Goal: Information Seeking & Learning: Learn about a topic

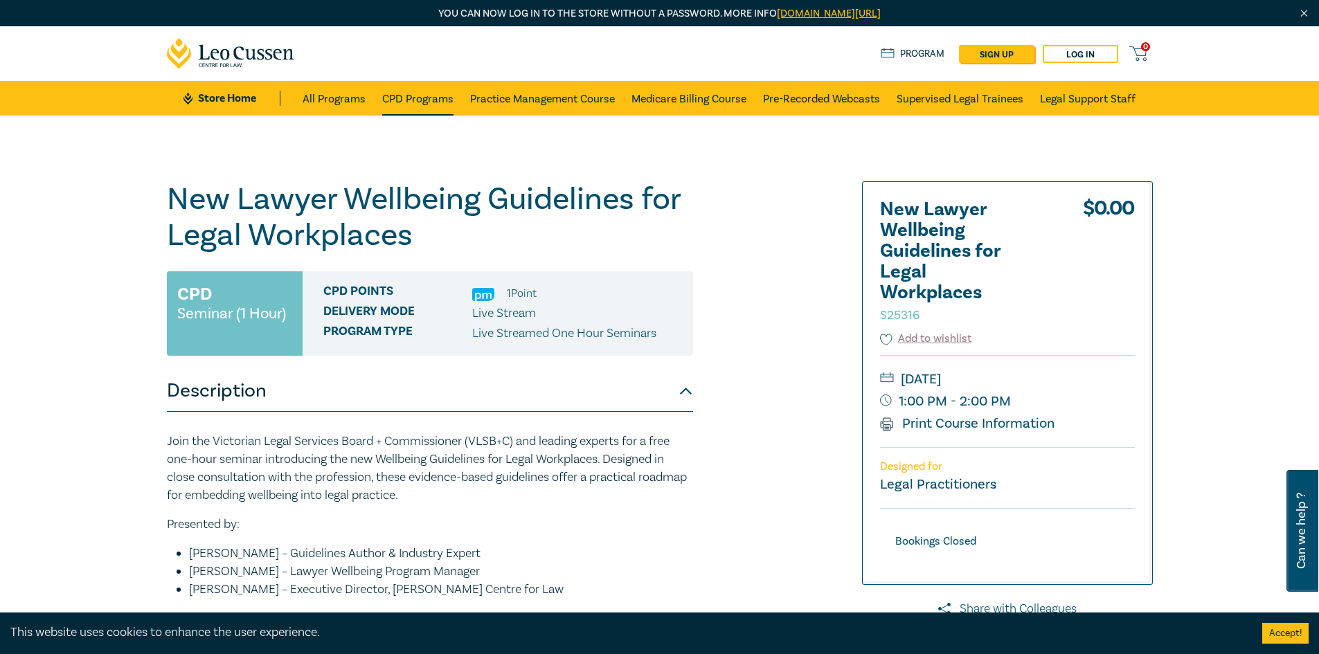
click at [425, 96] on link "CPD Programs" at bounding box center [417, 98] width 71 height 35
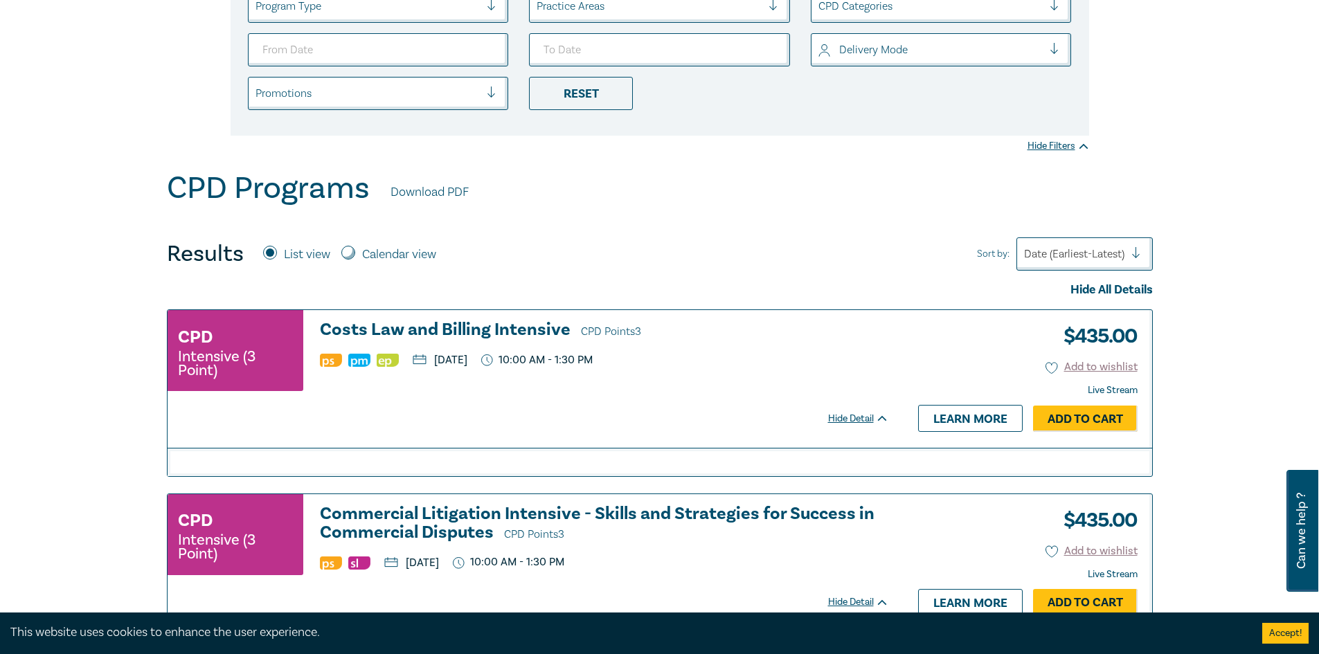
scroll to position [346, 0]
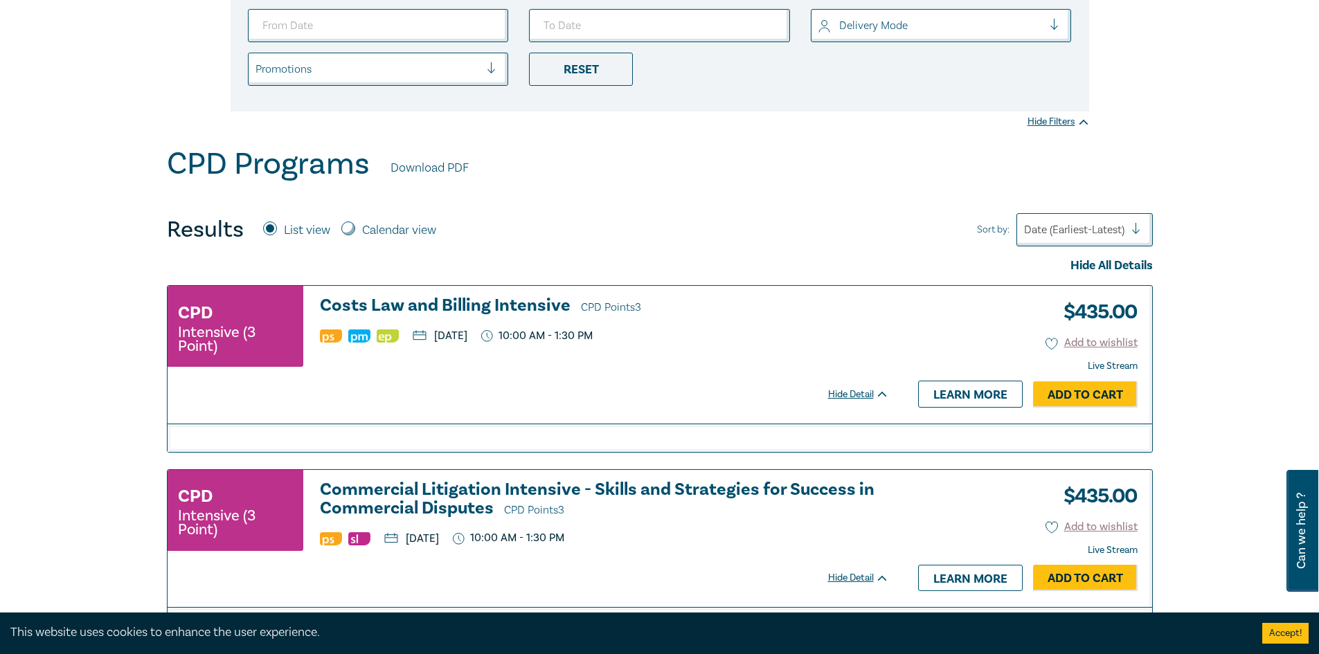
click at [354, 230] on input "Calendar view" at bounding box center [348, 229] width 14 height 14
radio input "true"
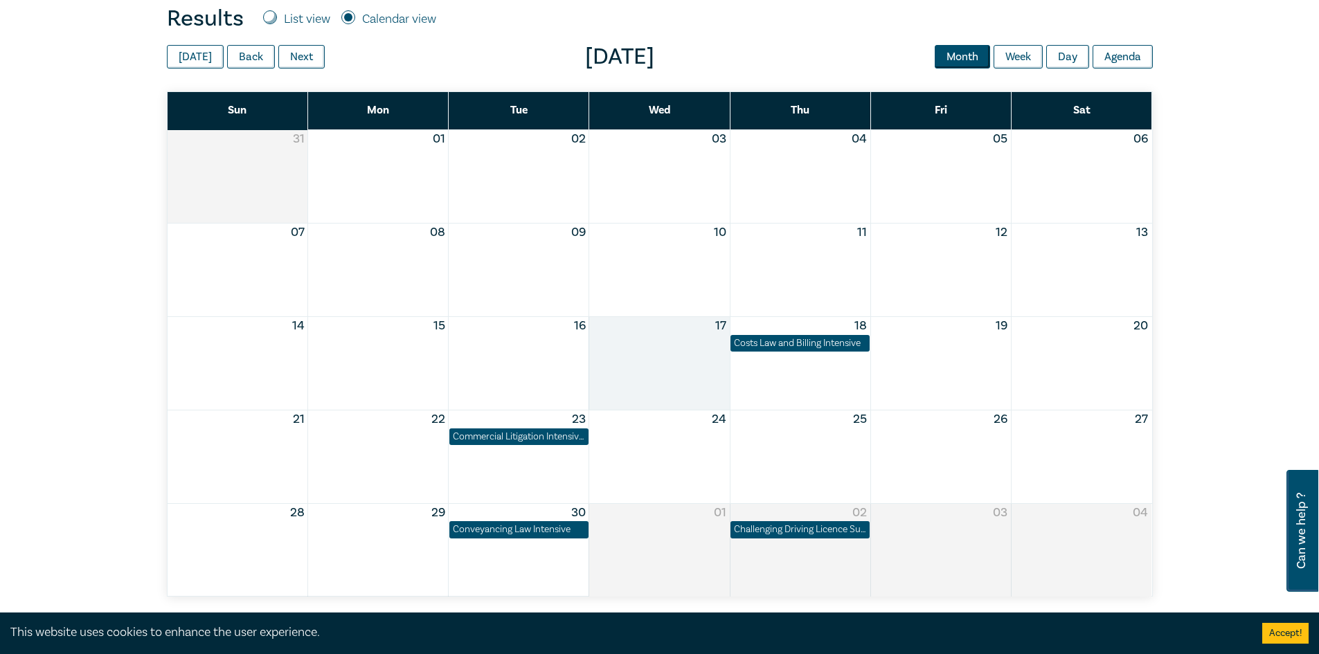
scroll to position [554, 0]
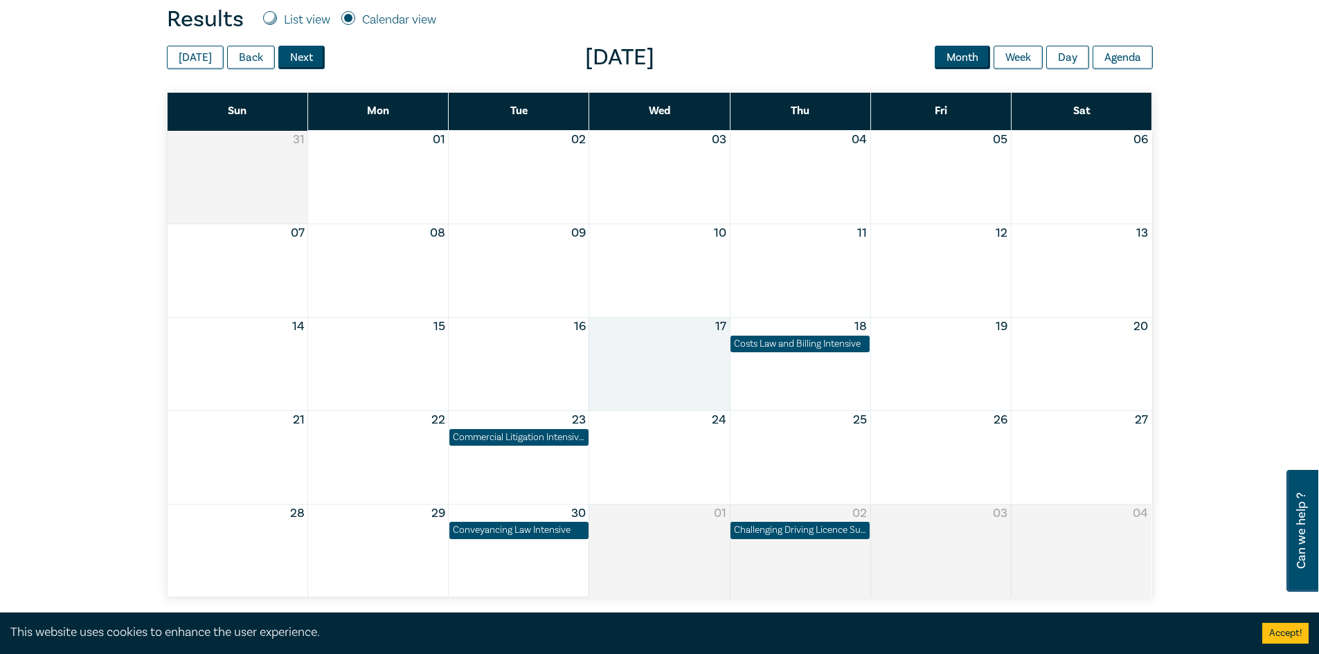
click at [298, 57] on button "Next" at bounding box center [301, 58] width 46 height 24
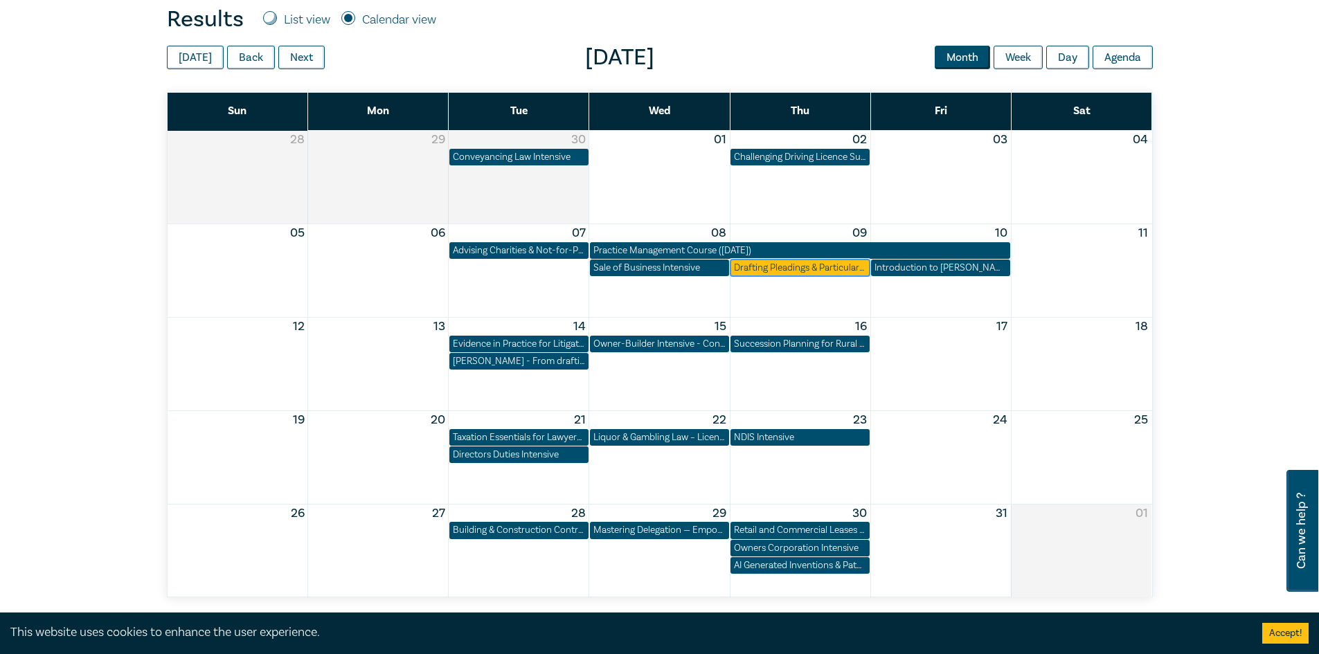
click at [820, 271] on div "Drafting Pleadings & Particulars – Tips & Traps" at bounding box center [800, 268] width 132 height 14
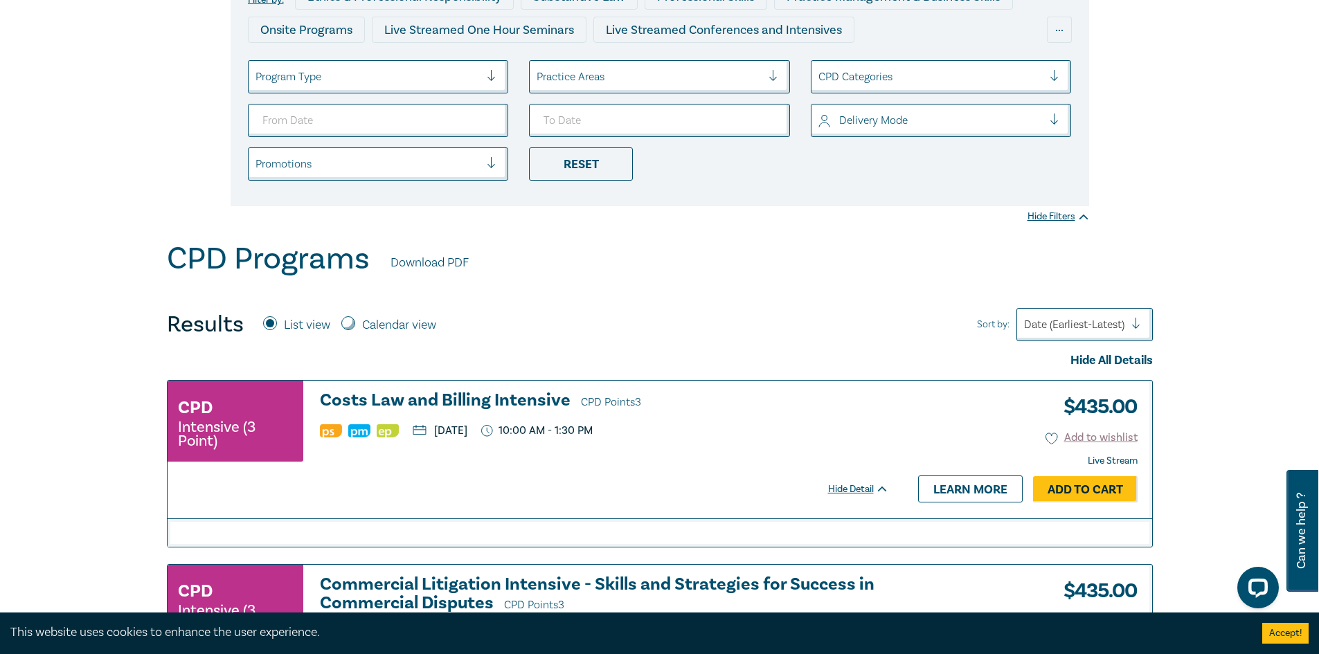
scroll to position [277, 0]
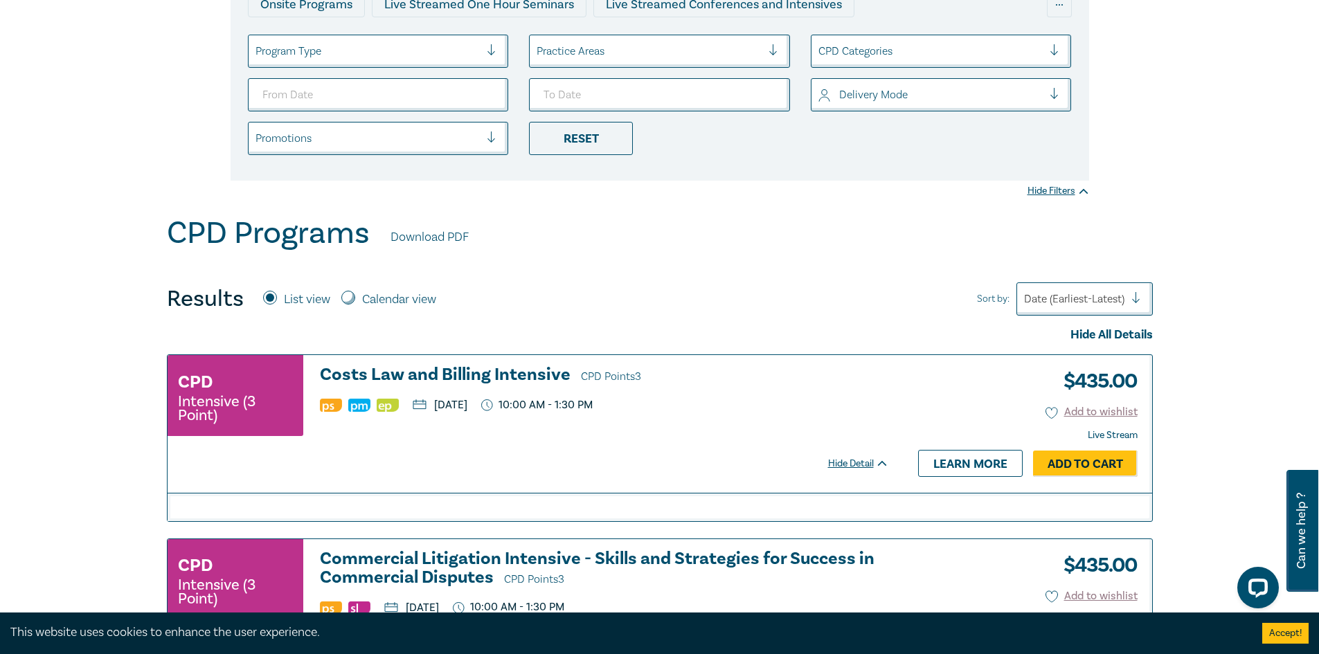
click at [347, 297] on input "Calendar view" at bounding box center [348, 298] width 14 height 14
radio input "true"
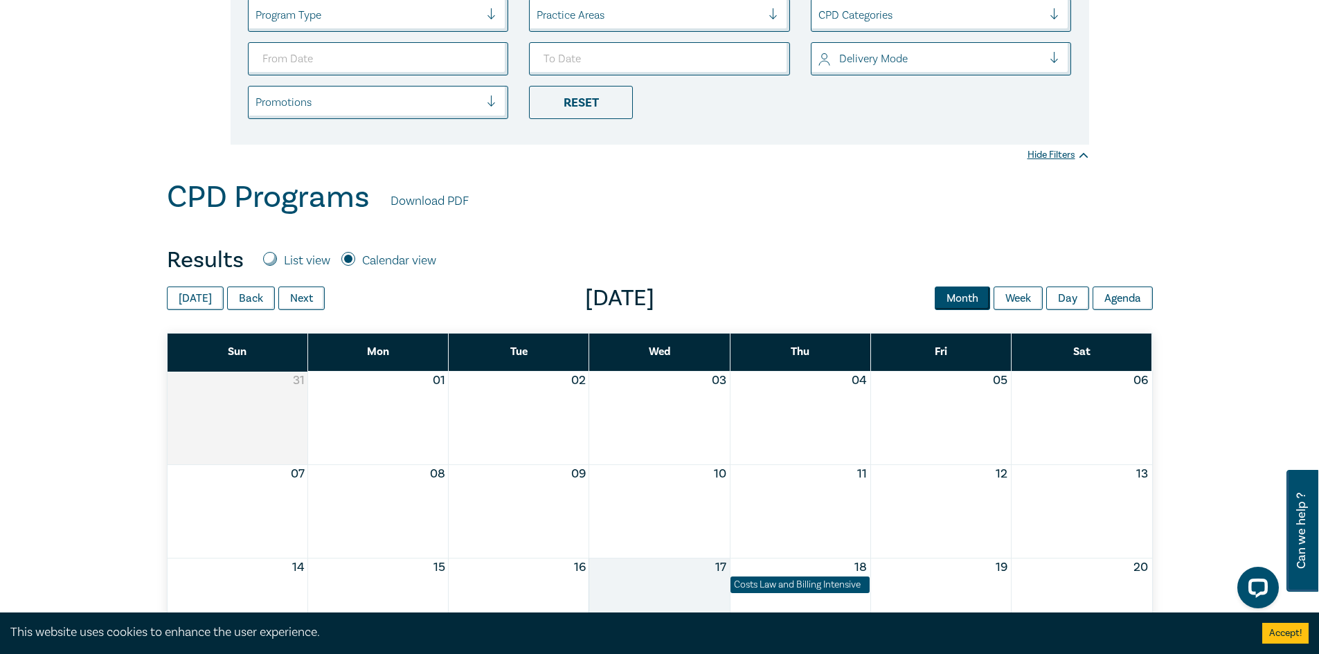
scroll to position [346, 0]
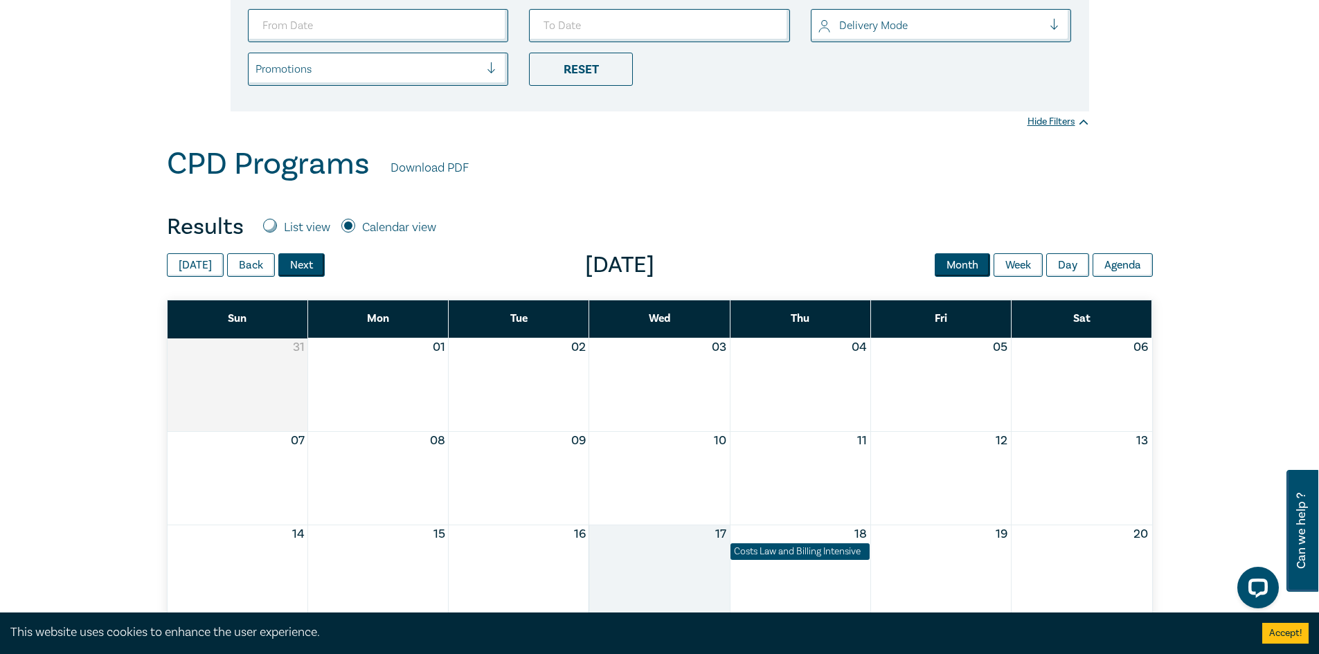
click at [298, 262] on button "Next" at bounding box center [301, 265] width 46 height 24
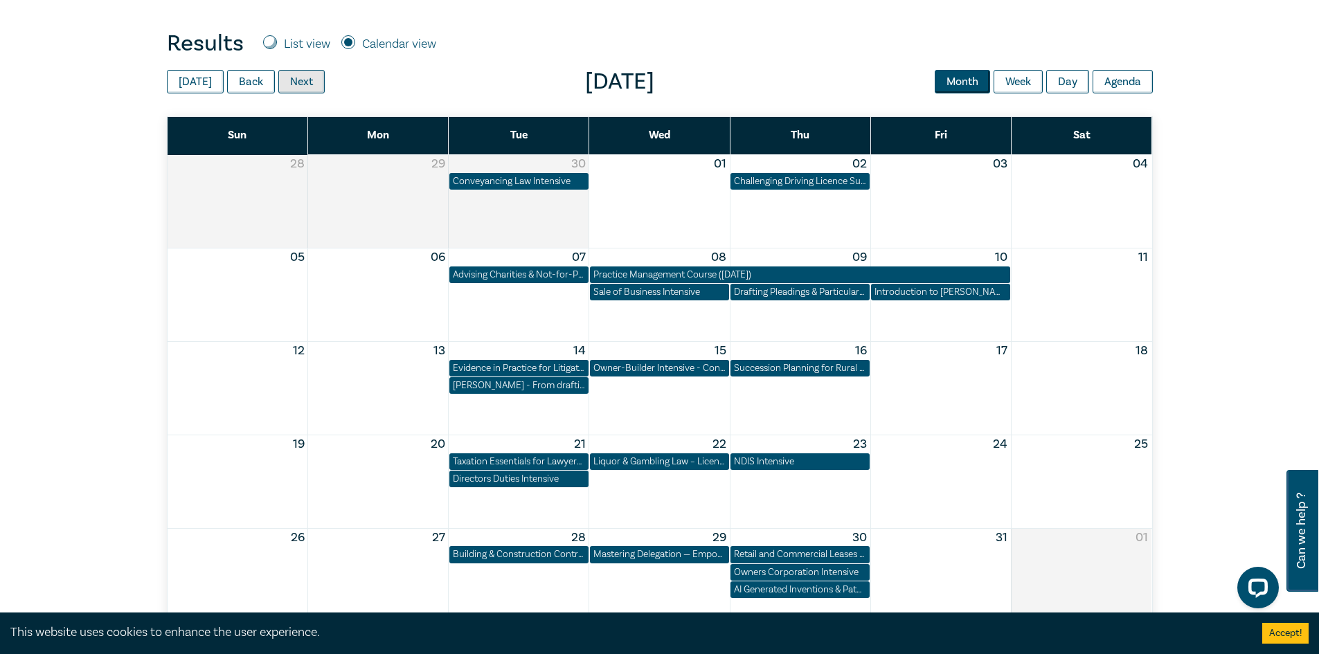
scroll to position [554, 0]
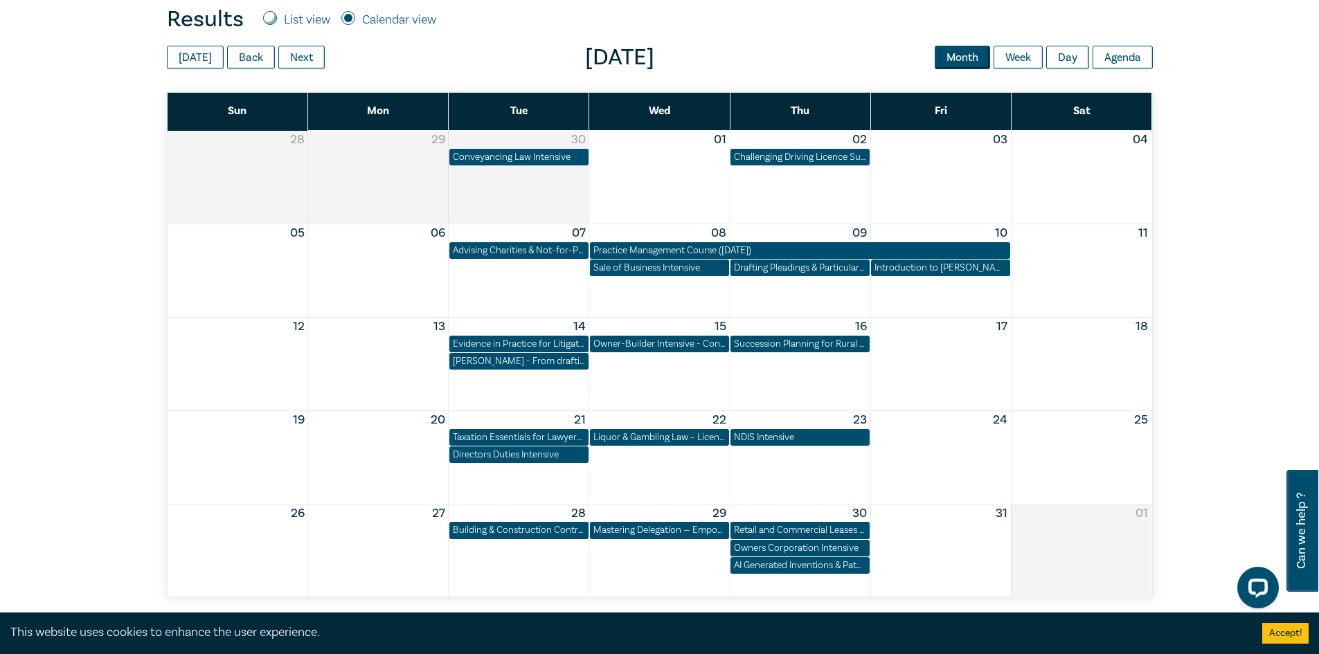
drag, startPoint x: 539, startPoint y: 345, endPoint x: 493, endPoint y: 42, distance: 306.6
click at [493, 42] on div "CPD Programs Download PDF Results List view Calendar view Hide All Details CPD …" at bounding box center [660, 267] width 1002 height 659
drag, startPoint x: 543, startPoint y: 343, endPoint x: 78, endPoint y: 350, distance: 465.2
click at [78, 350] on div "Filter by: Ethics & Professional Responsibility Substantive Law Professional Sk…" at bounding box center [659, 104] width 1319 height 1084
click at [290, 56] on button "Next" at bounding box center [301, 58] width 46 height 24
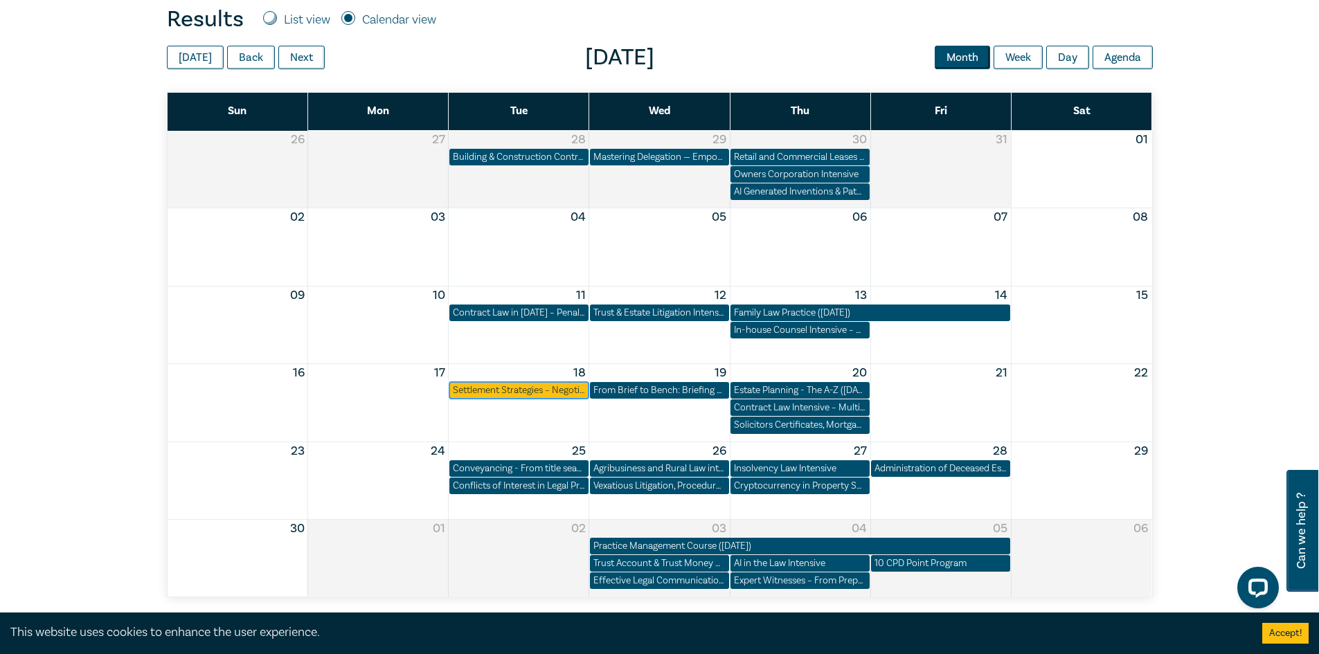
click at [561, 393] on div "Settlement Strategies – Negotiating and Advising on Offers of Settlement" at bounding box center [519, 390] width 132 height 14
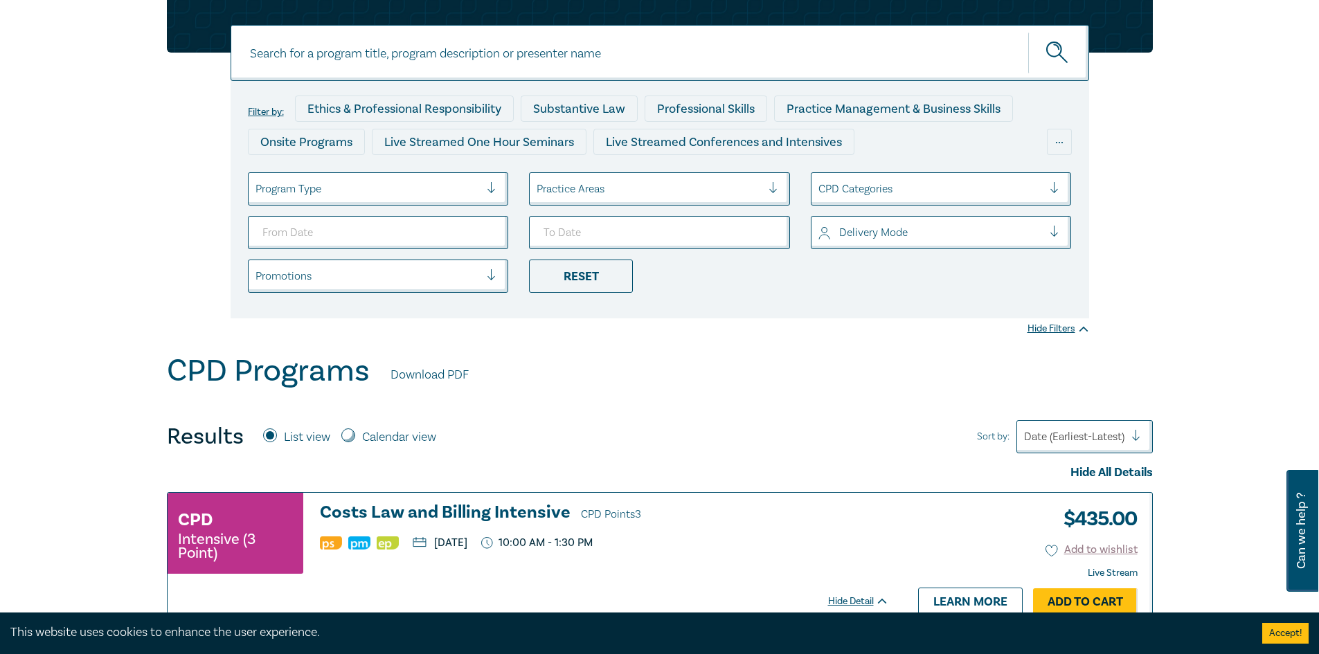
scroll to position [346, 0]
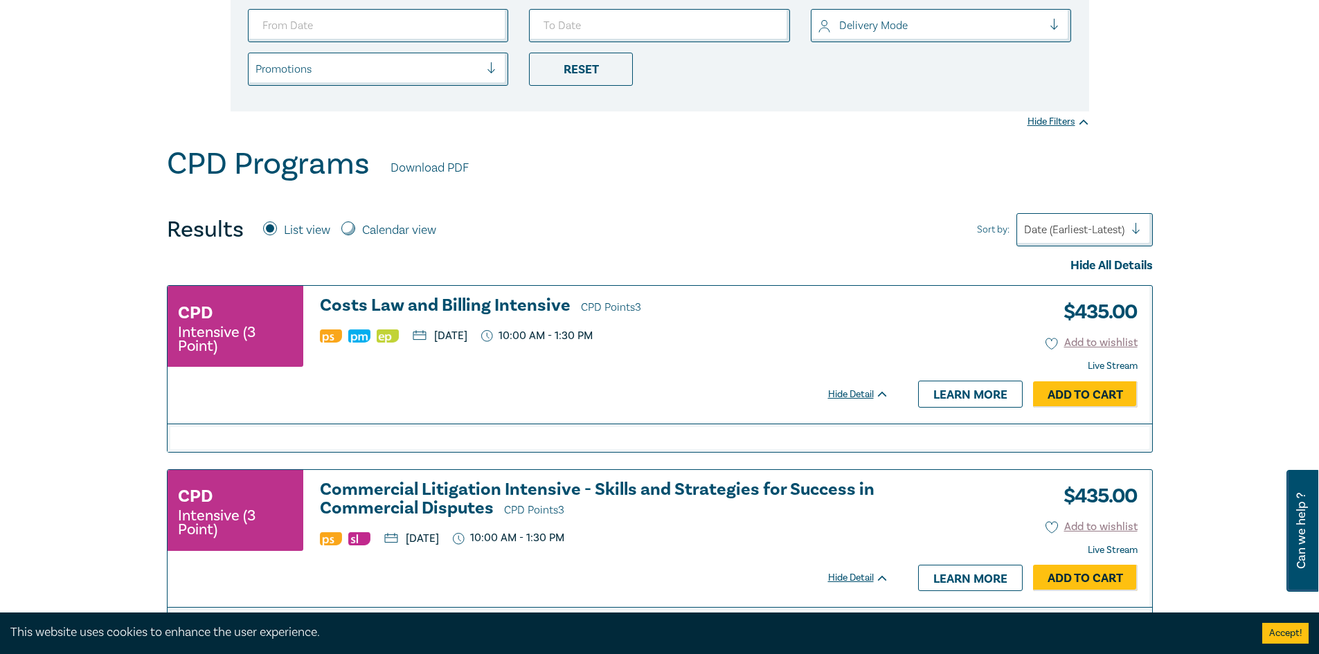
click at [388, 236] on label "Calendar view" at bounding box center [399, 231] width 74 height 18
click at [355, 235] on input "Calendar view" at bounding box center [348, 229] width 14 height 14
radio input "true"
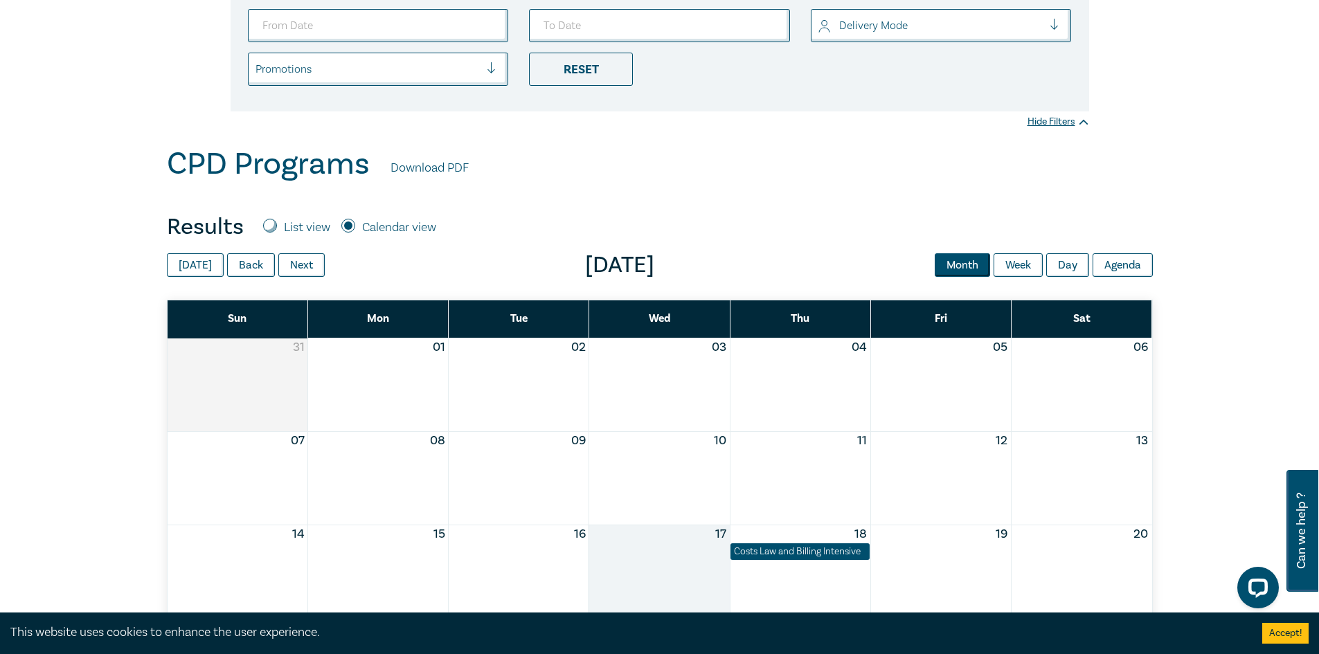
scroll to position [0, 0]
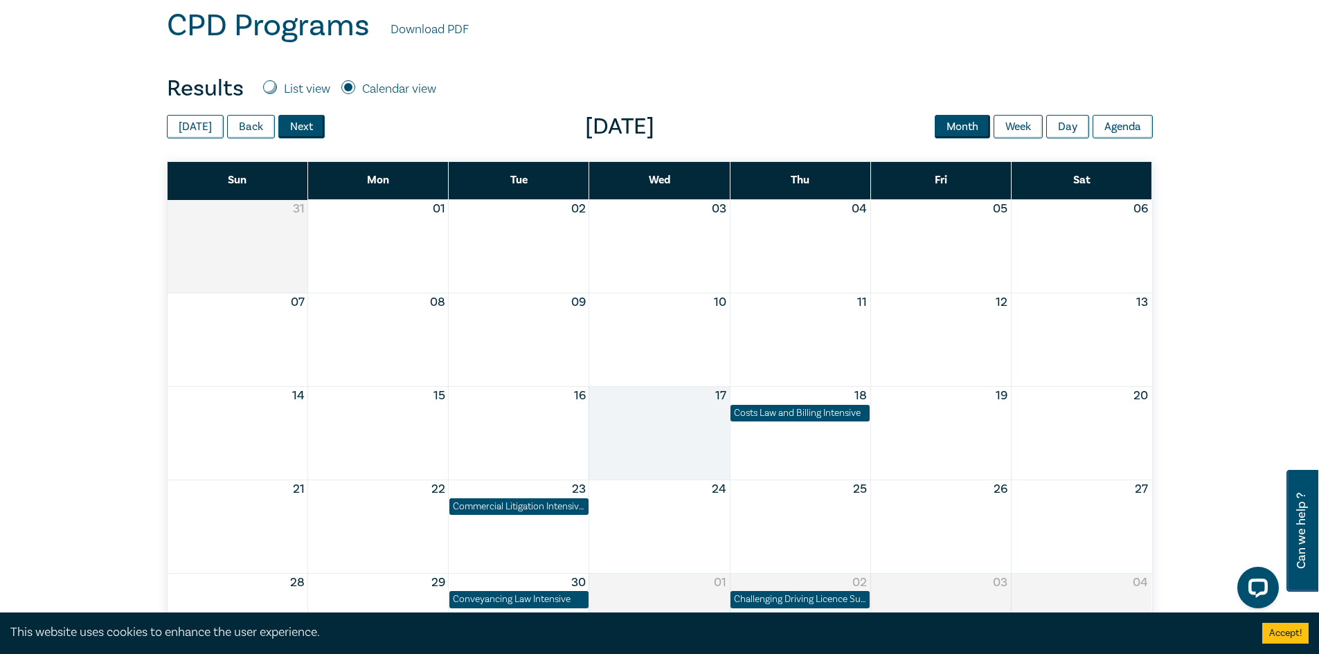
click at [296, 123] on button "Next" at bounding box center [301, 127] width 46 height 24
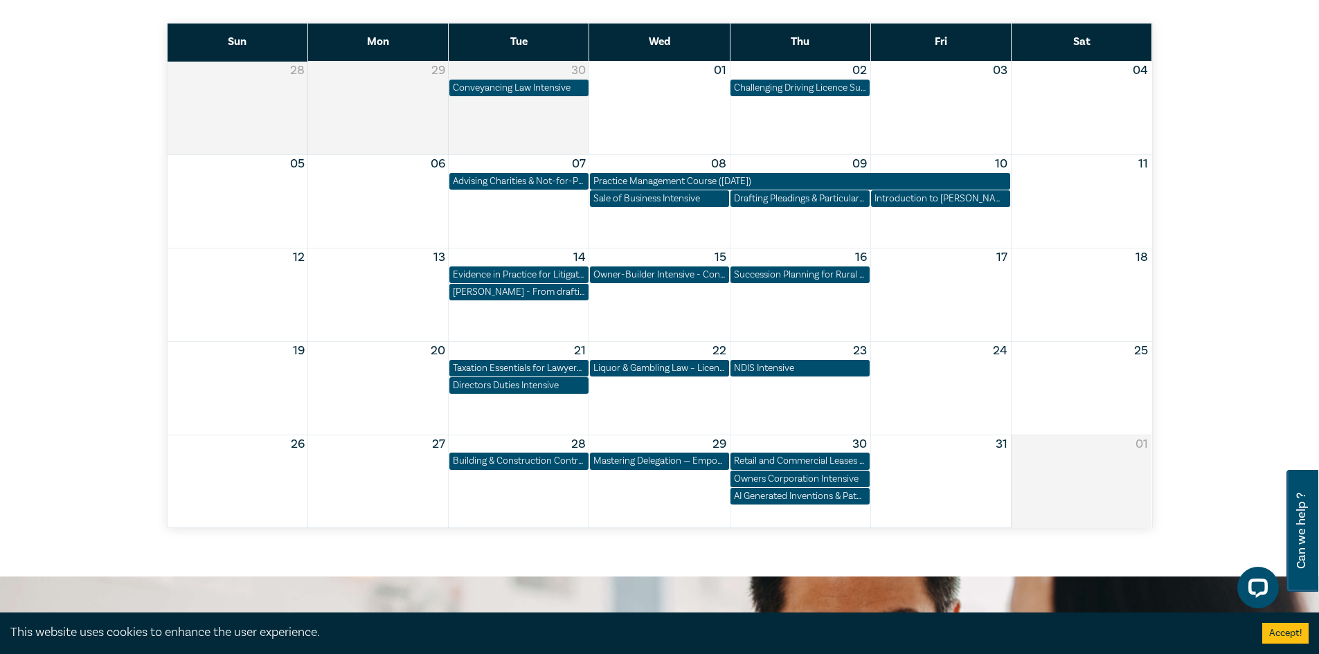
scroll to position [554, 0]
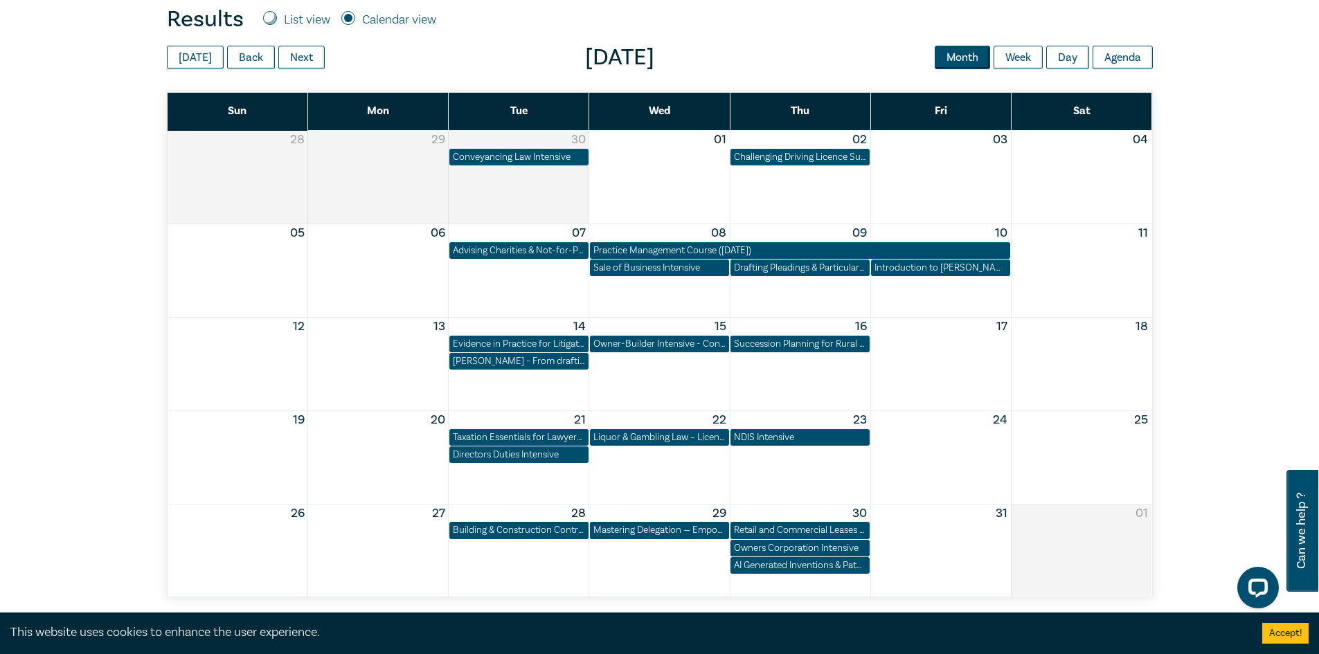
click at [298, 69] on div "Today Back Next October 2025 Month Week Day Agenda" at bounding box center [660, 58] width 986 height 28
click at [298, 66] on button "Next" at bounding box center [301, 58] width 46 height 24
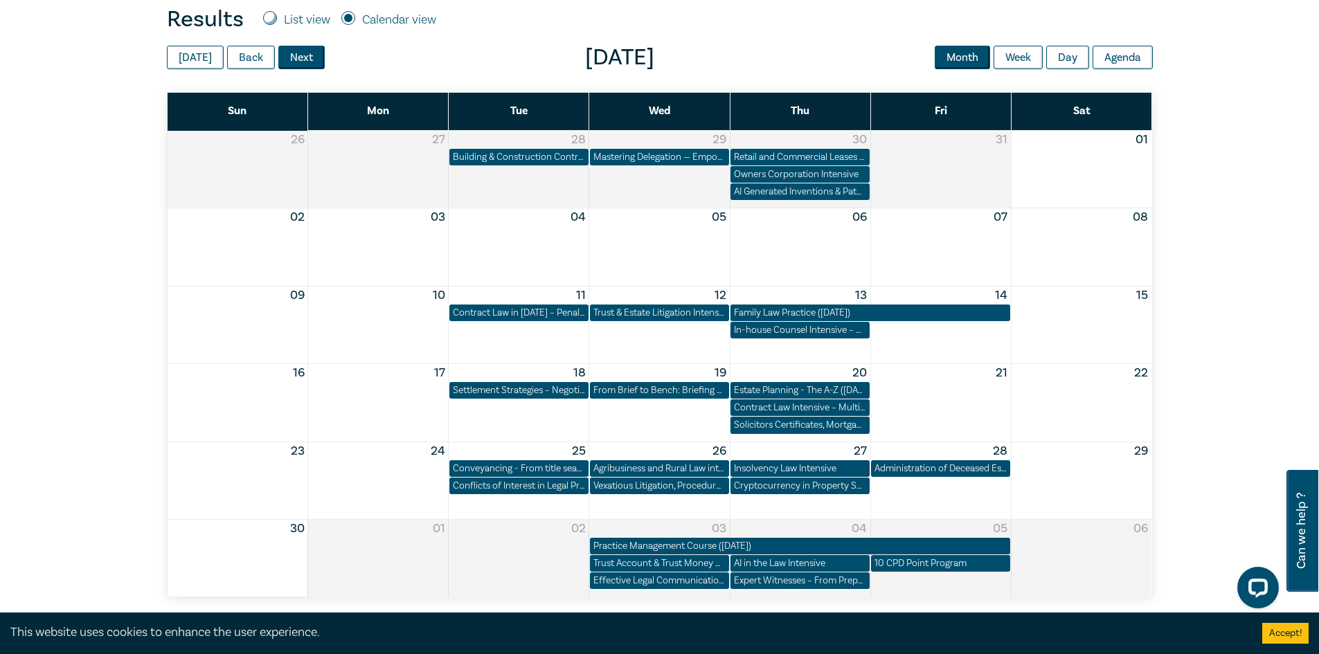
click at [295, 52] on button "Next" at bounding box center [301, 58] width 46 height 24
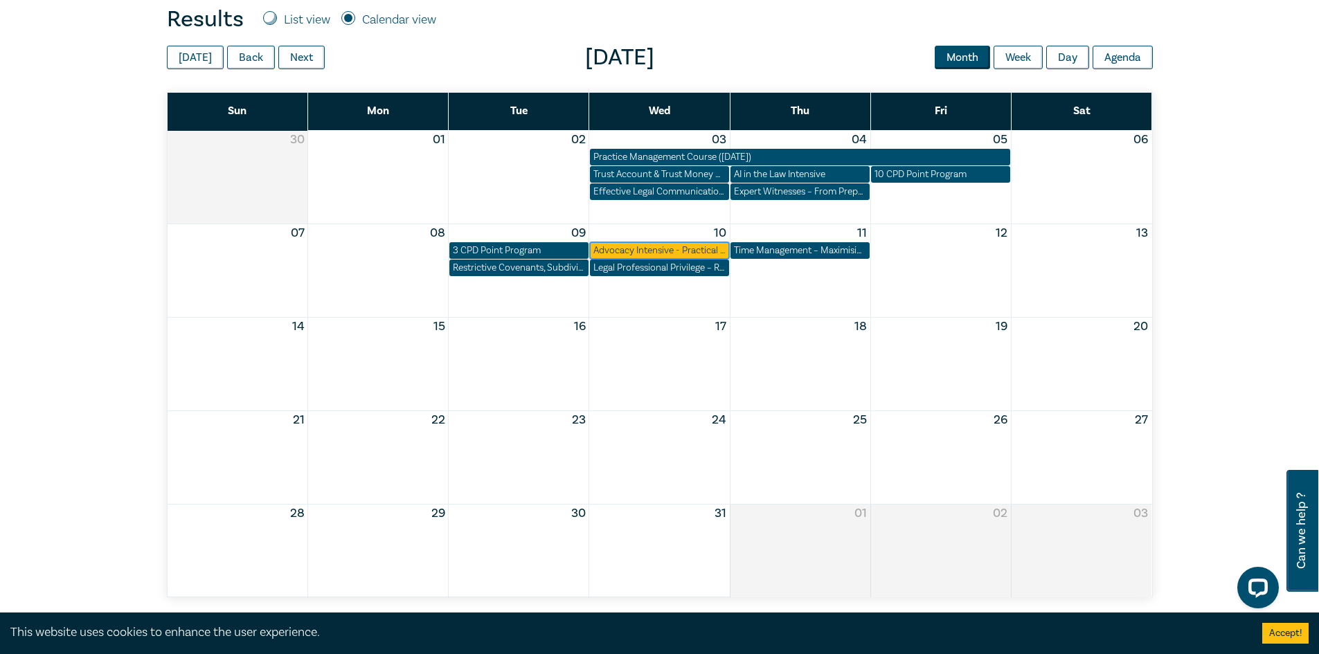
click at [630, 249] on div "Advocacy Intensive - Practical Courtroom and Tribunal Advocacy Skills" at bounding box center [659, 251] width 132 height 14
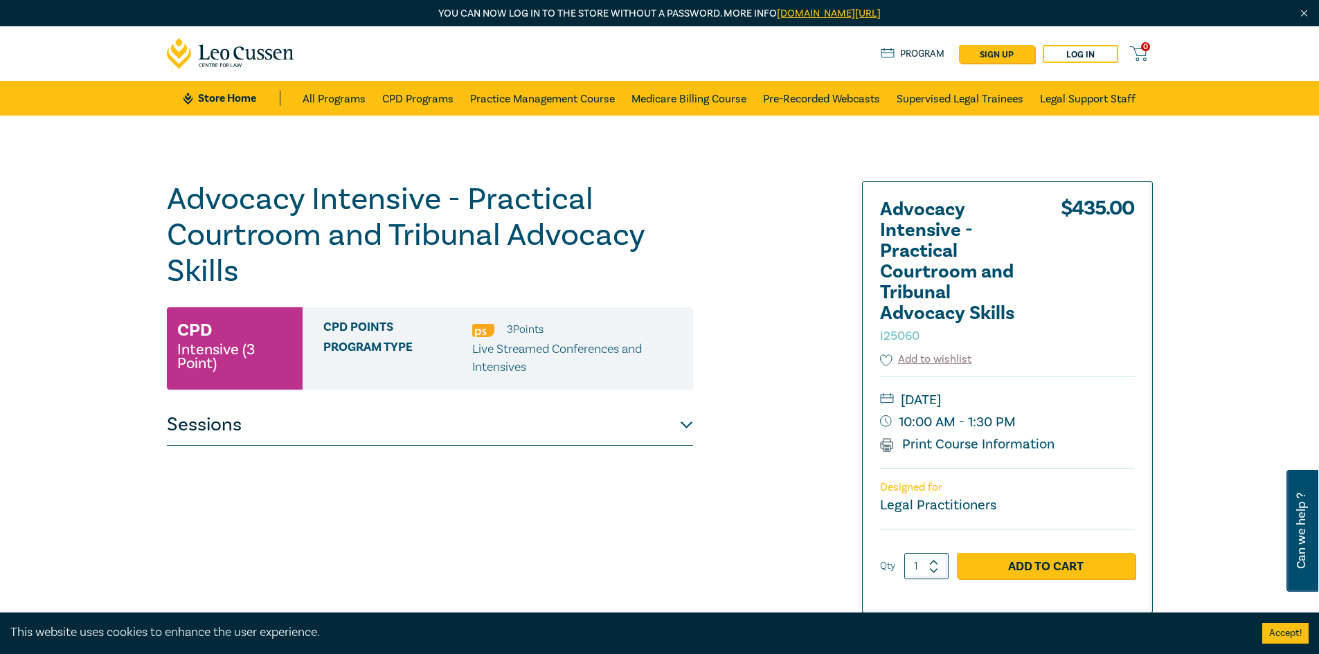
click at [662, 426] on button "Sessions" at bounding box center [430, 425] width 526 height 42
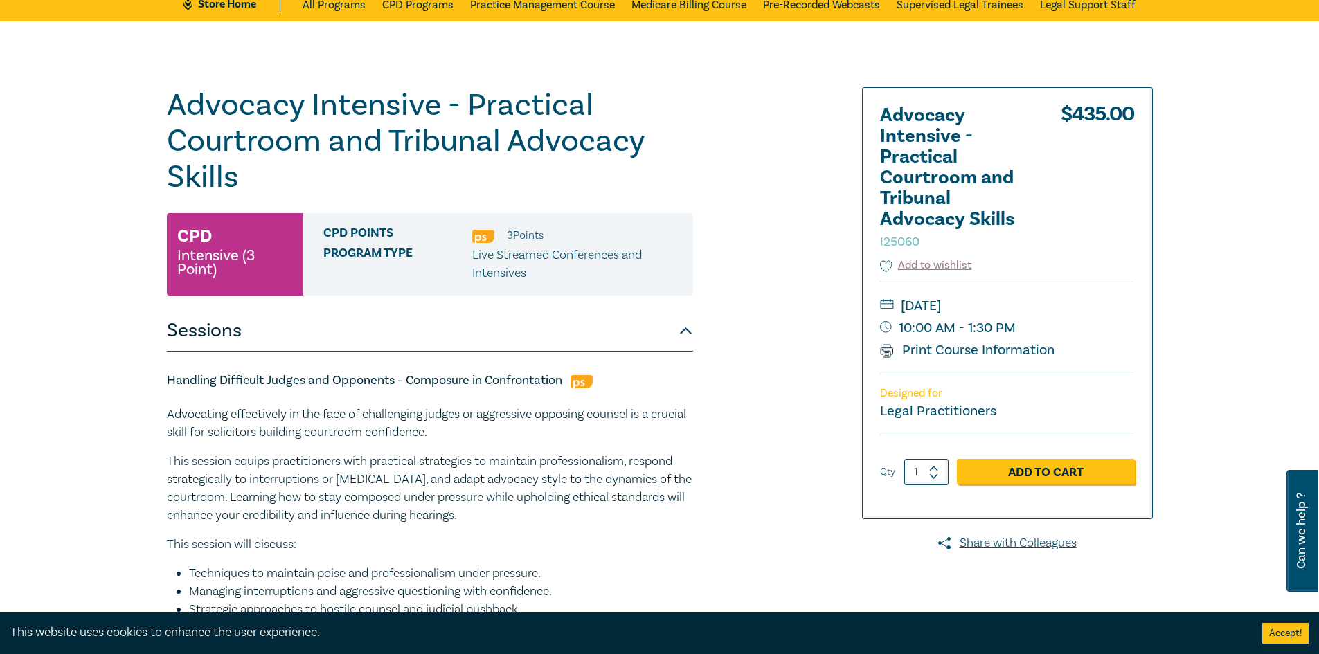
scroll to position [69, 0]
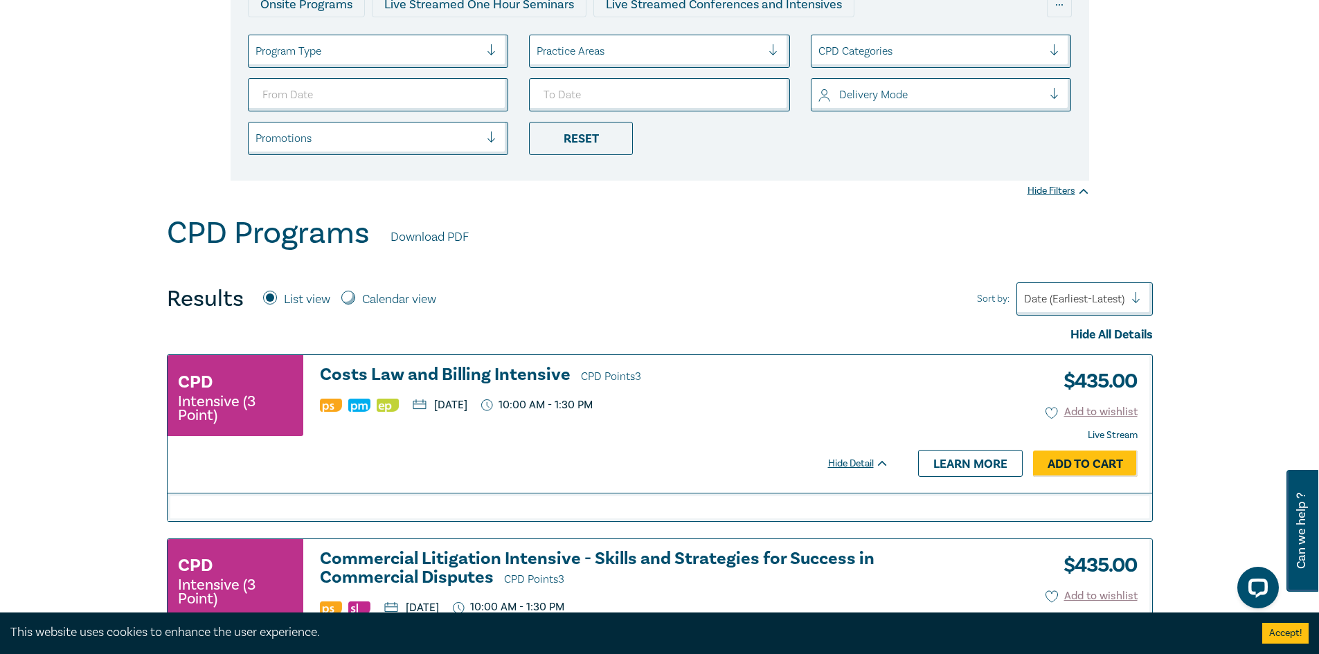
click at [393, 287] on div "Results List view Calendar view" at bounding box center [307, 299] width 280 height 28
click at [390, 302] on label "Calendar view" at bounding box center [399, 300] width 74 height 18
click at [355, 302] on input "Calendar view" at bounding box center [348, 298] width 14 height 14
radio input "true"
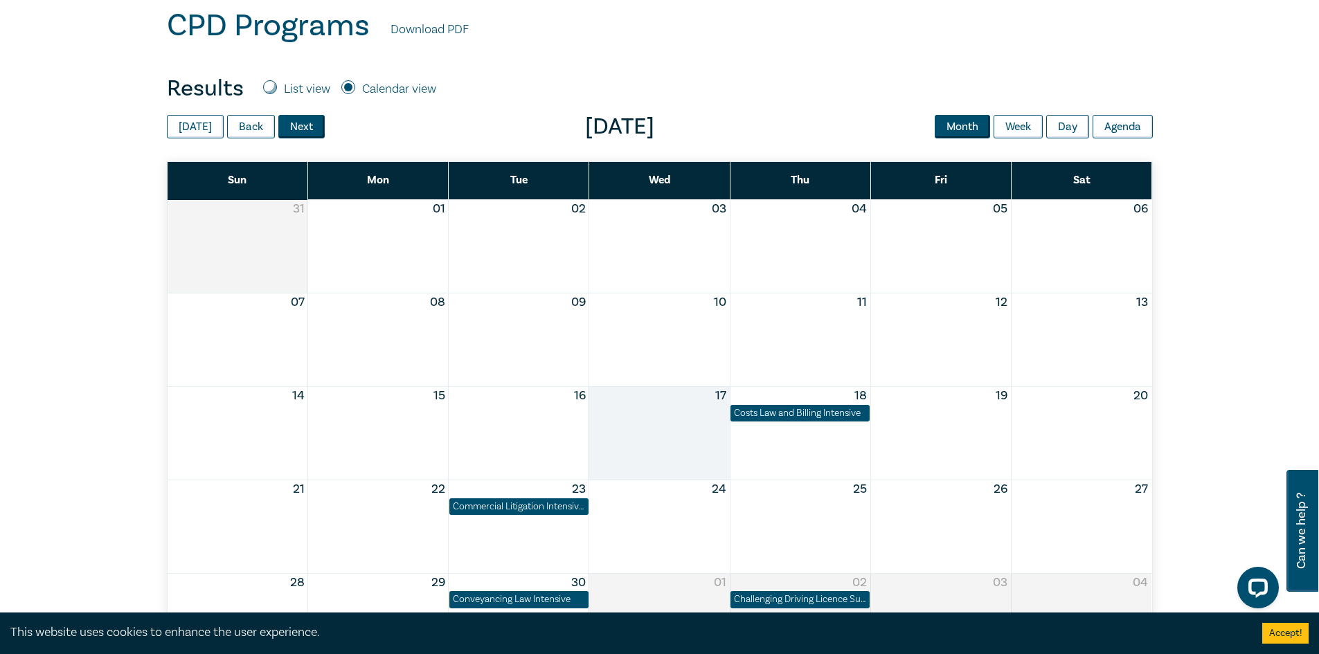
click at [299, 126] on button "Next" at bounding box center [301, 127] width 46 height 24
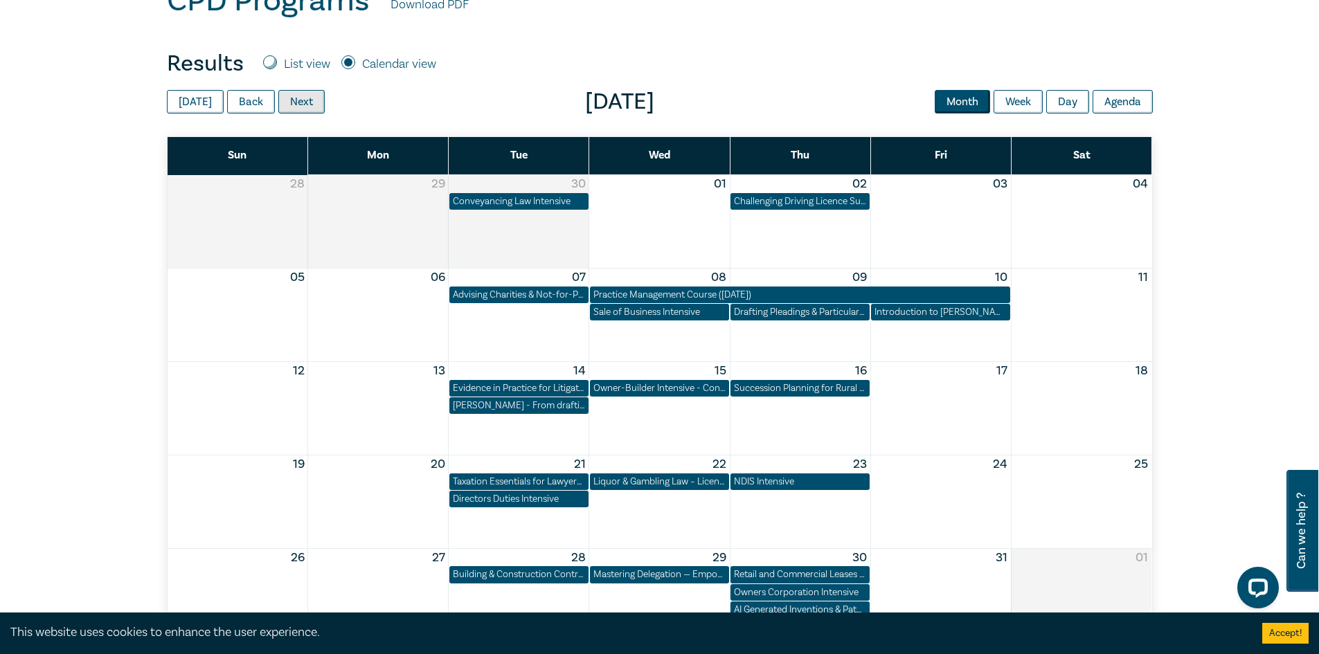
scroll to position [554, 0]
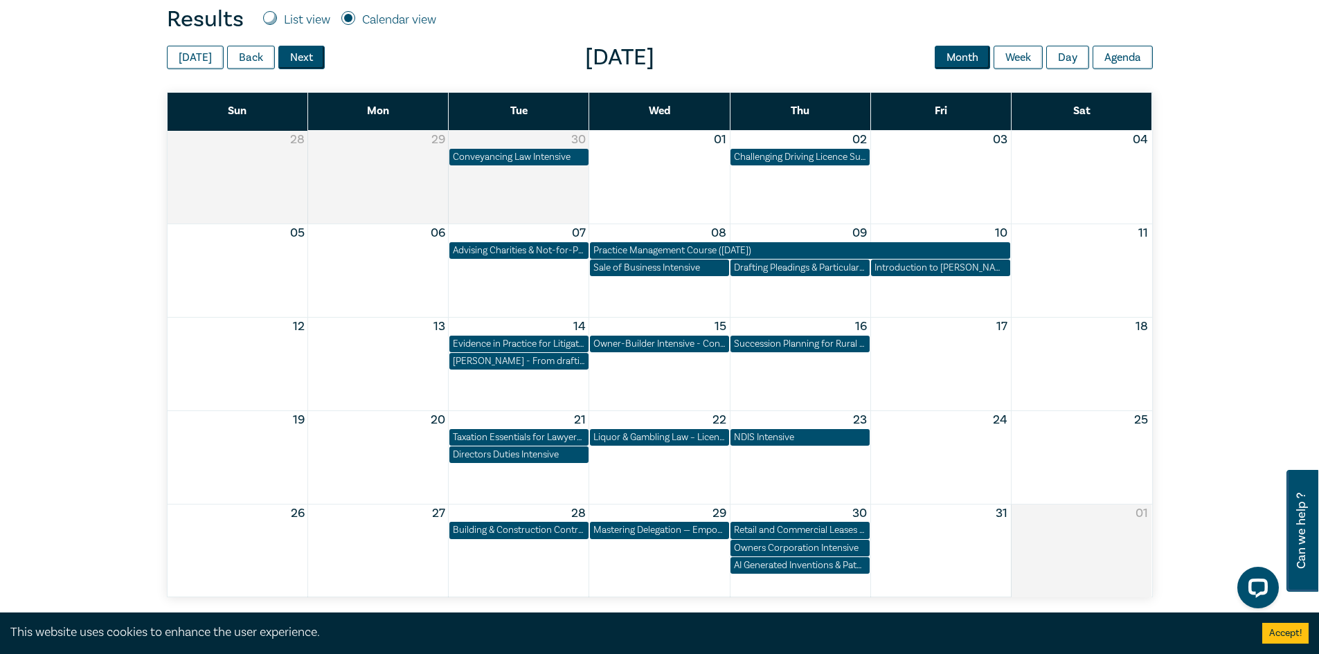
click at [300, 54] on button "Next" at bounding box center [301, 58] width 46 height 24
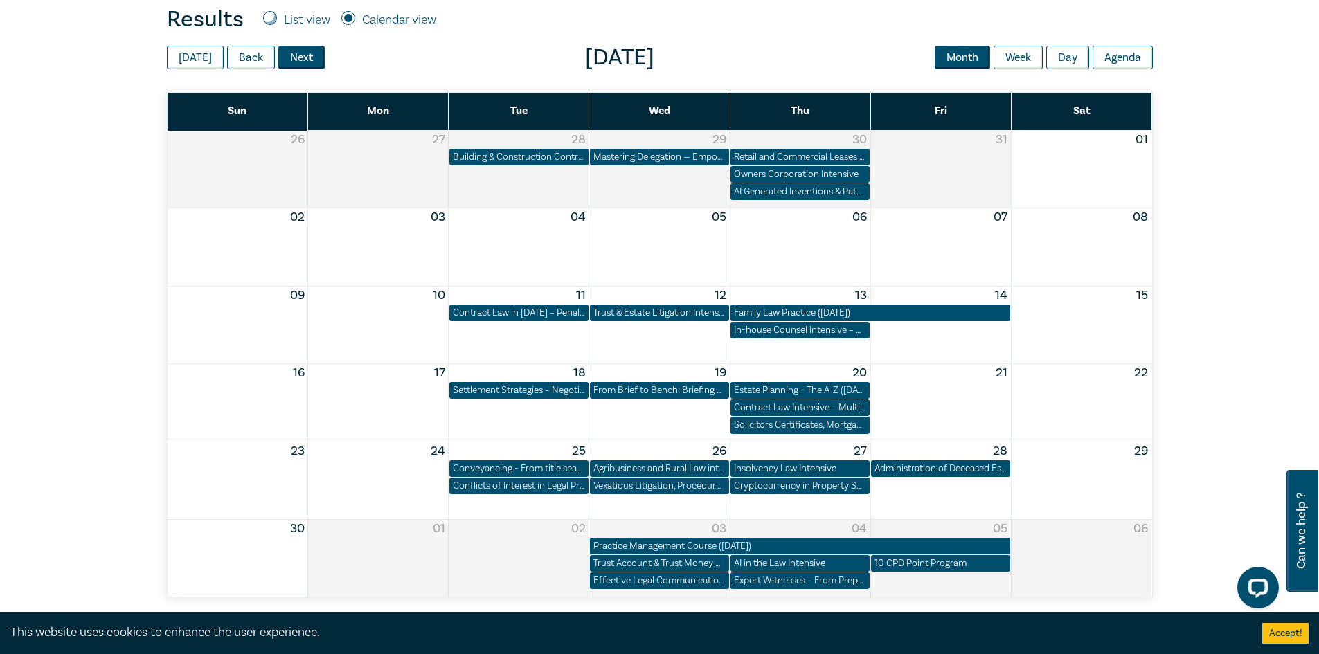
click at [300, 54] on button "Next" at bounding box center [301, 58] width 46 height 24
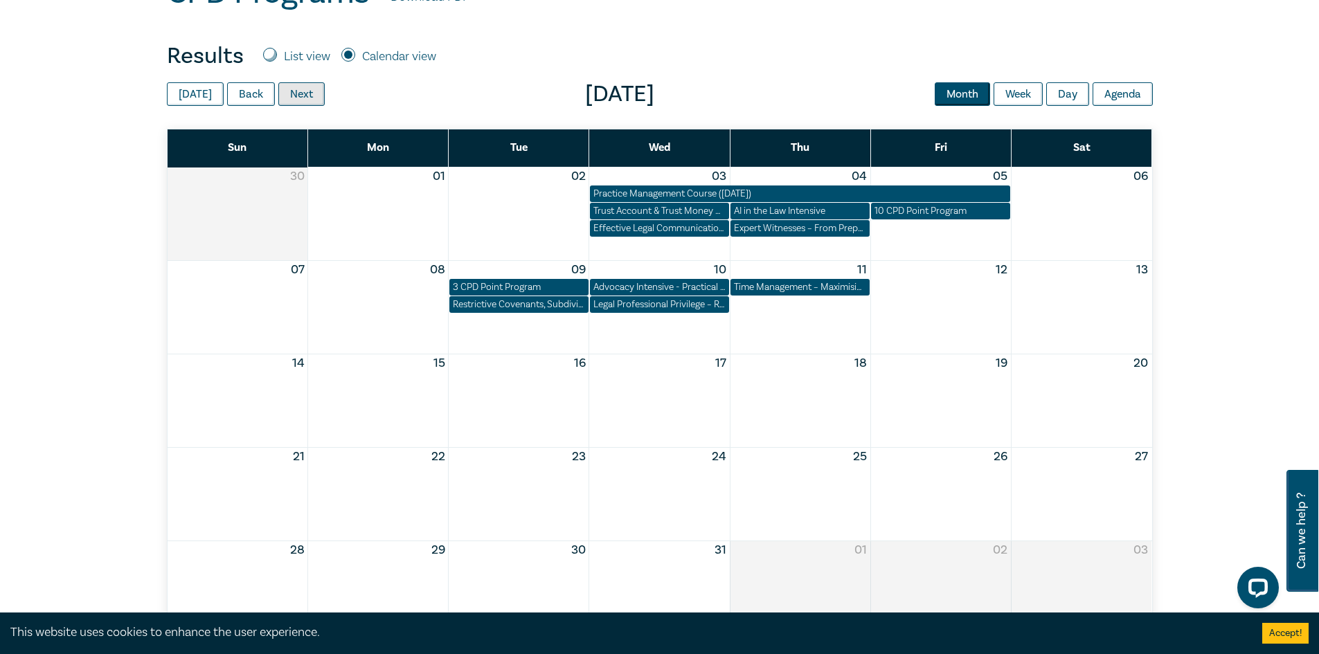
scroll to position [485, 0]
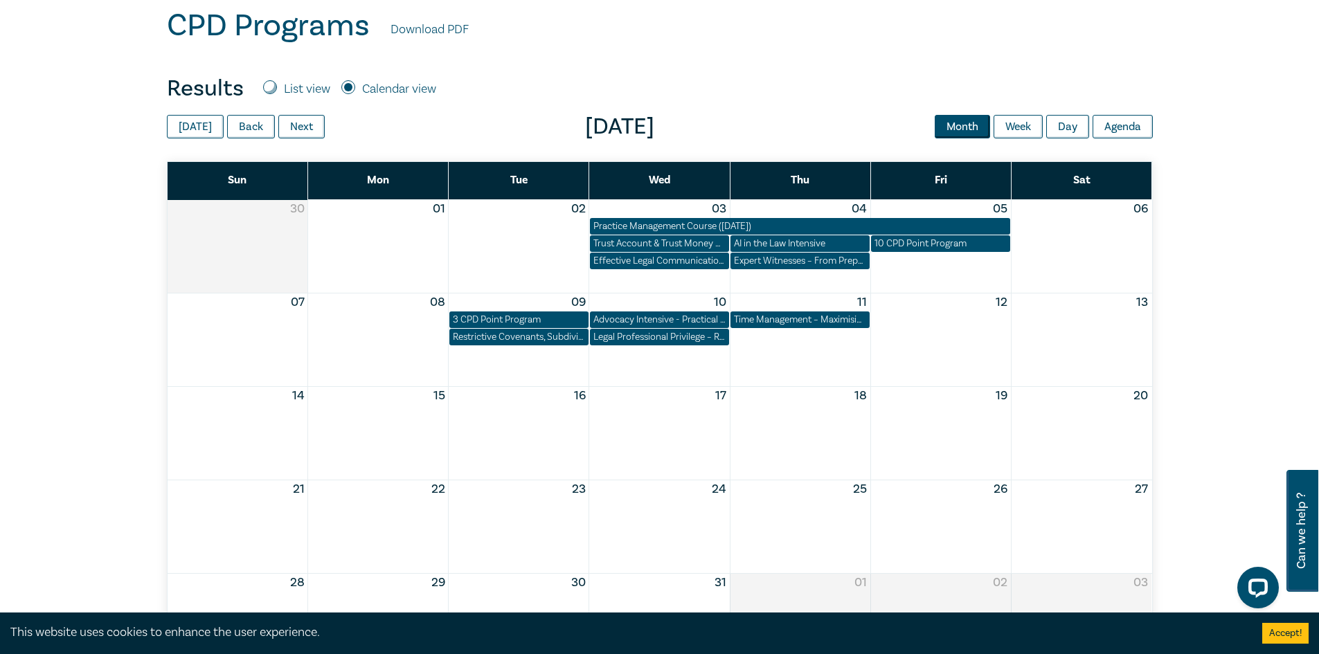
click at [306, 87] on label "List view" at bounding box center [307, 89] width 46 height 18
click at [277, 87] on input "List view" at bounding box center [270, 87] width 14 height 14
radio input "true"
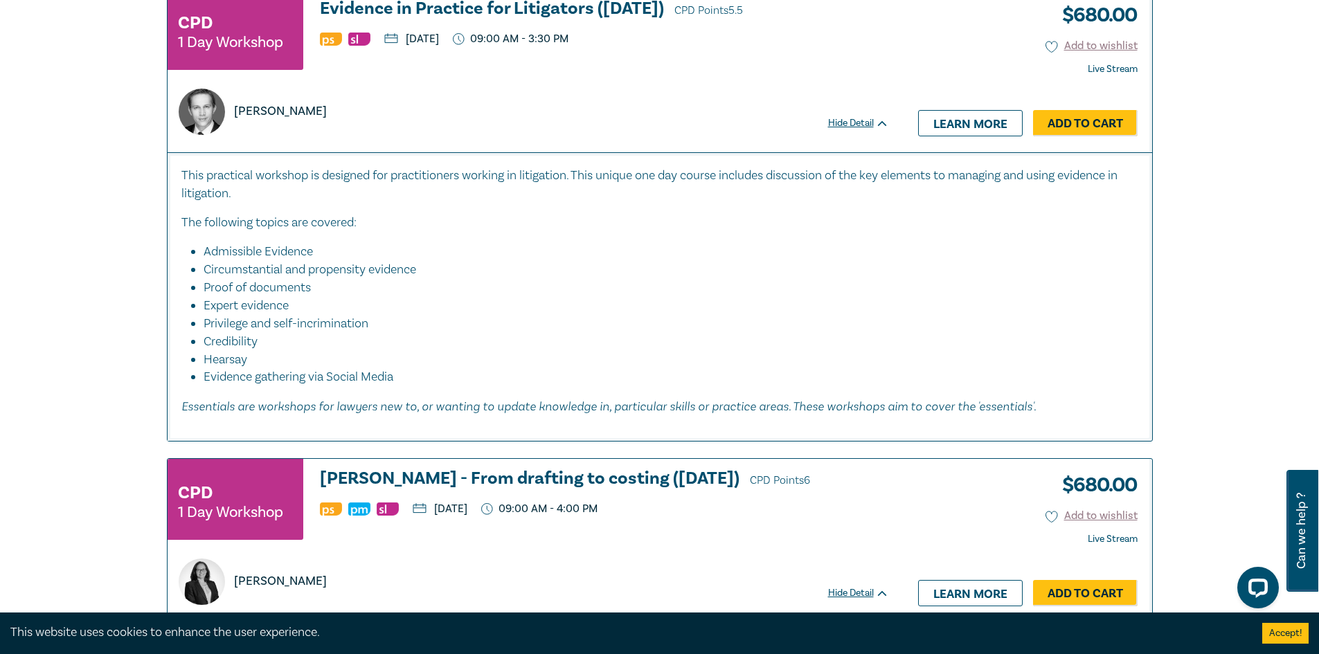
scroll to position [3738, 0]
